Goal: Information Seeking & Learning: Learn about a topic

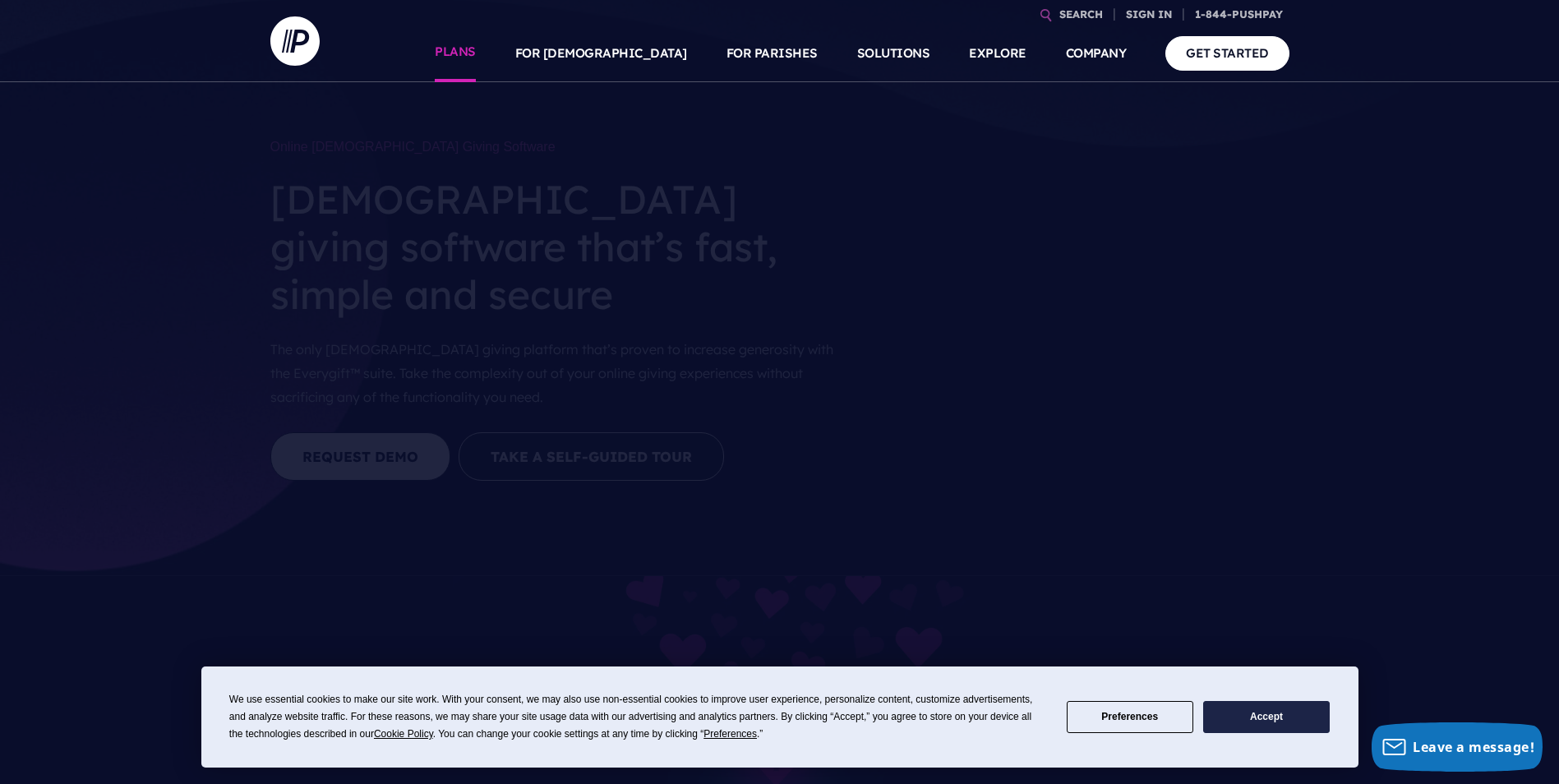
click at [476, 53] on link "PLANS" at bounding box center [455, 53] width 41 height 57
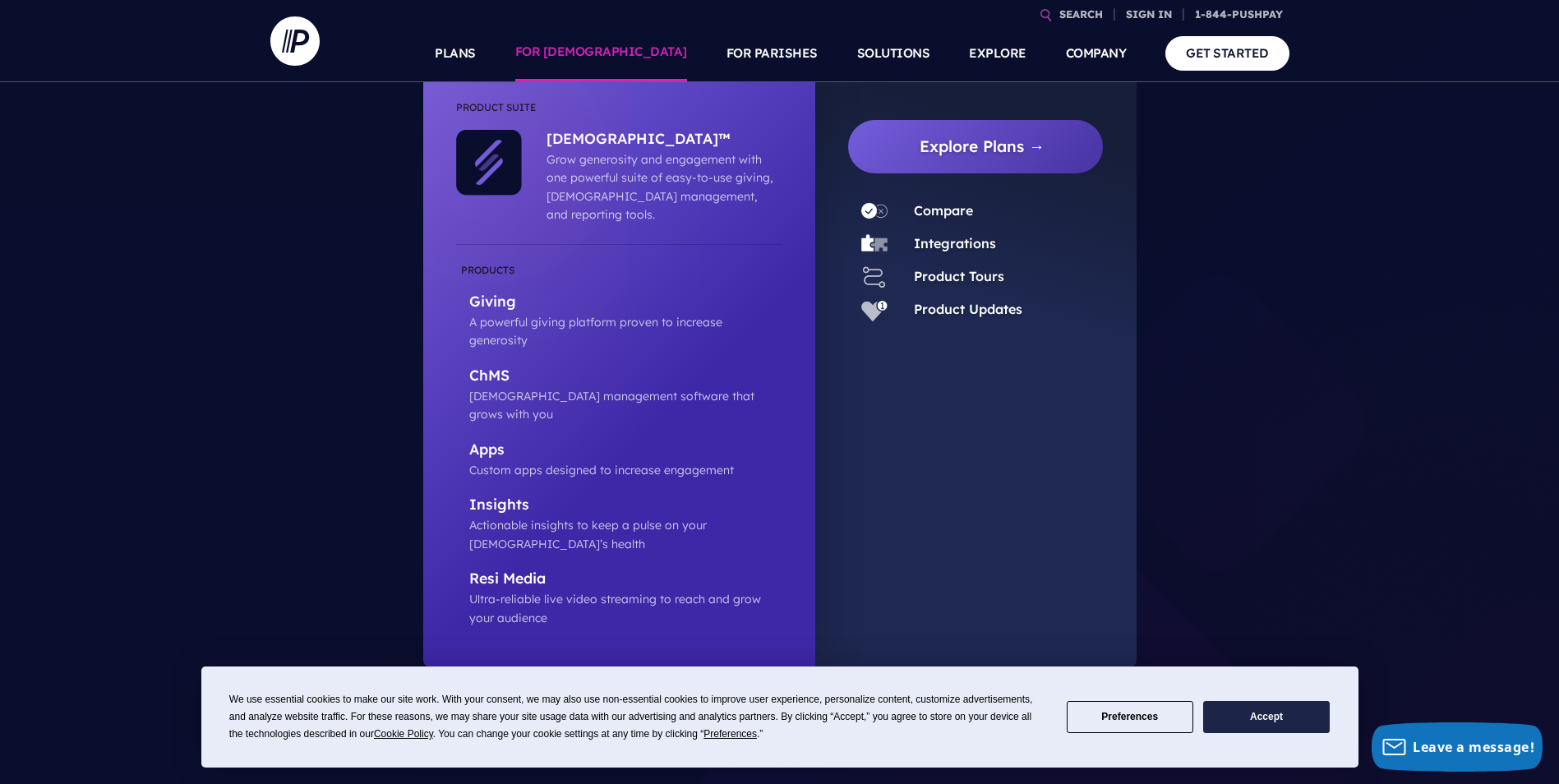
click at [654, 62] on link "FOR [DEMOGRAPHIC_DATA]" at bounding box center [601, 53] width 172 height 57
click at [506, 293] on p "Giving" at bounding box center [625, 303] width 313 height 20
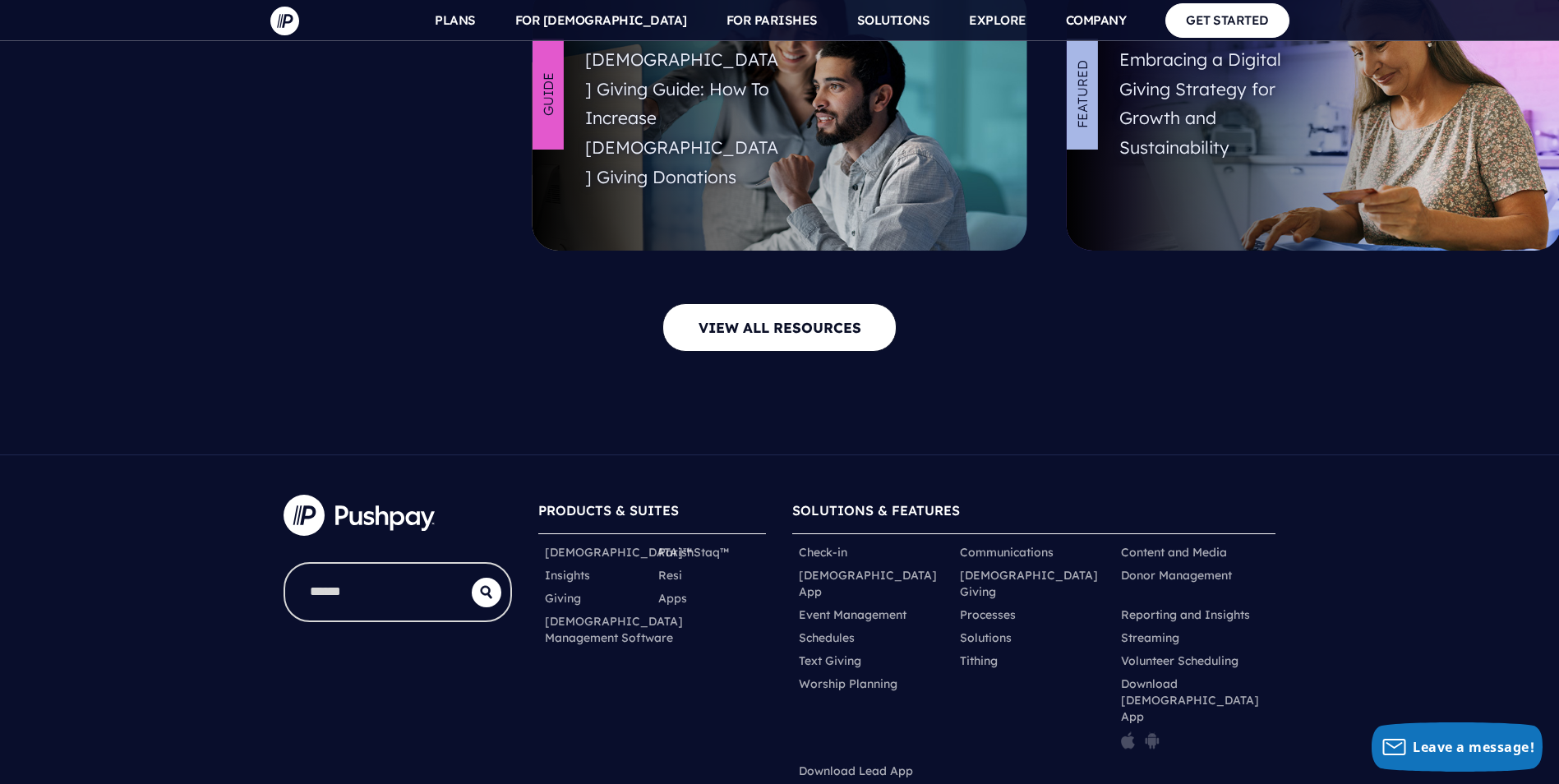
scroll to position [6739, 0]
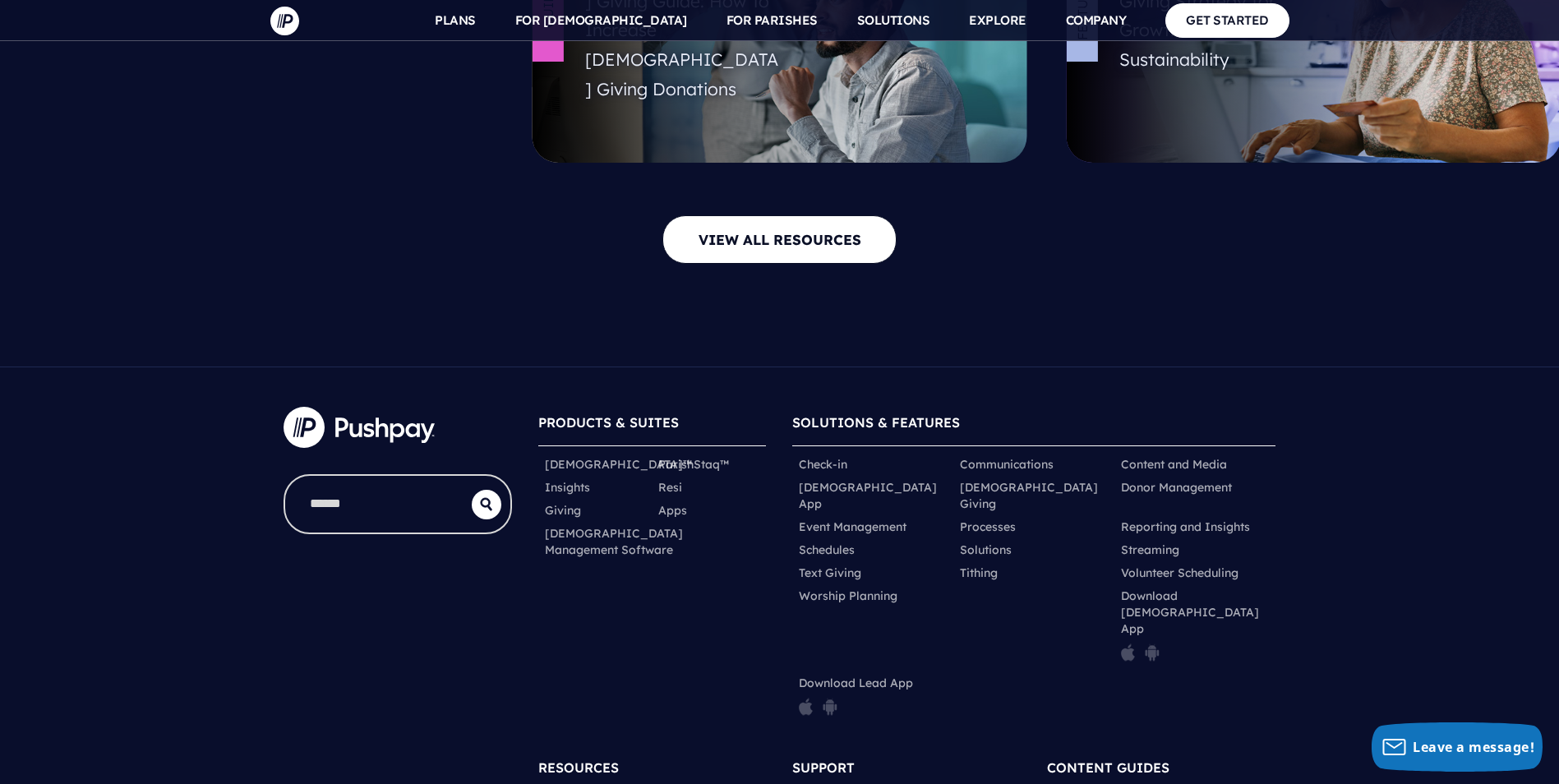
click at [532, 497] on div "PRODUCTS & SUITES ChurchStaq™ ParishStaq™ Insights Resi Giving" at bounding box center [653, 566] width 255 height 344
